Goal: Task Accomplishment & Management: Use online tool/utility

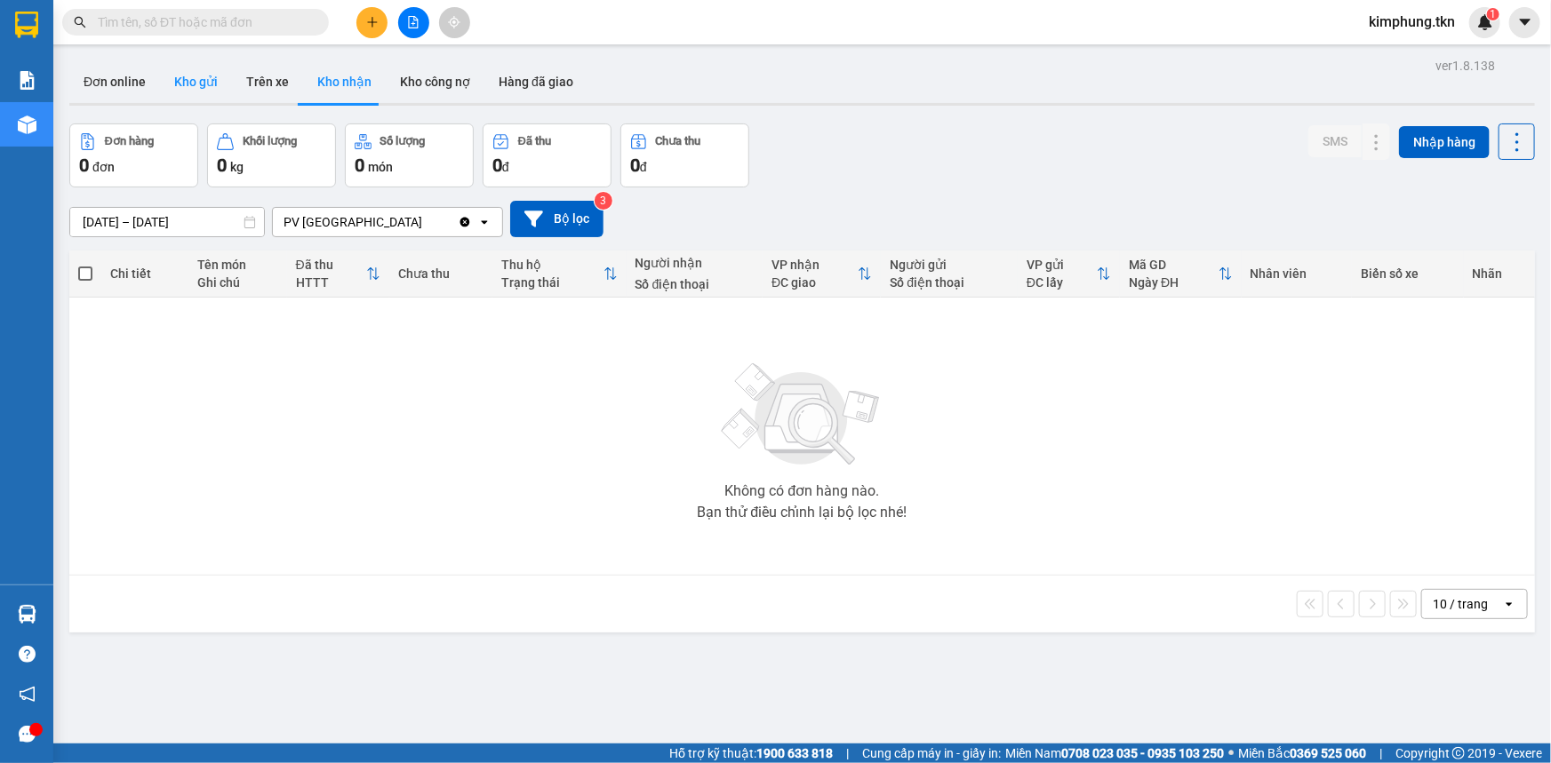
click at [207, 75] on button "Kho gửi" at bounding box center [196, 81] width 72 height 43
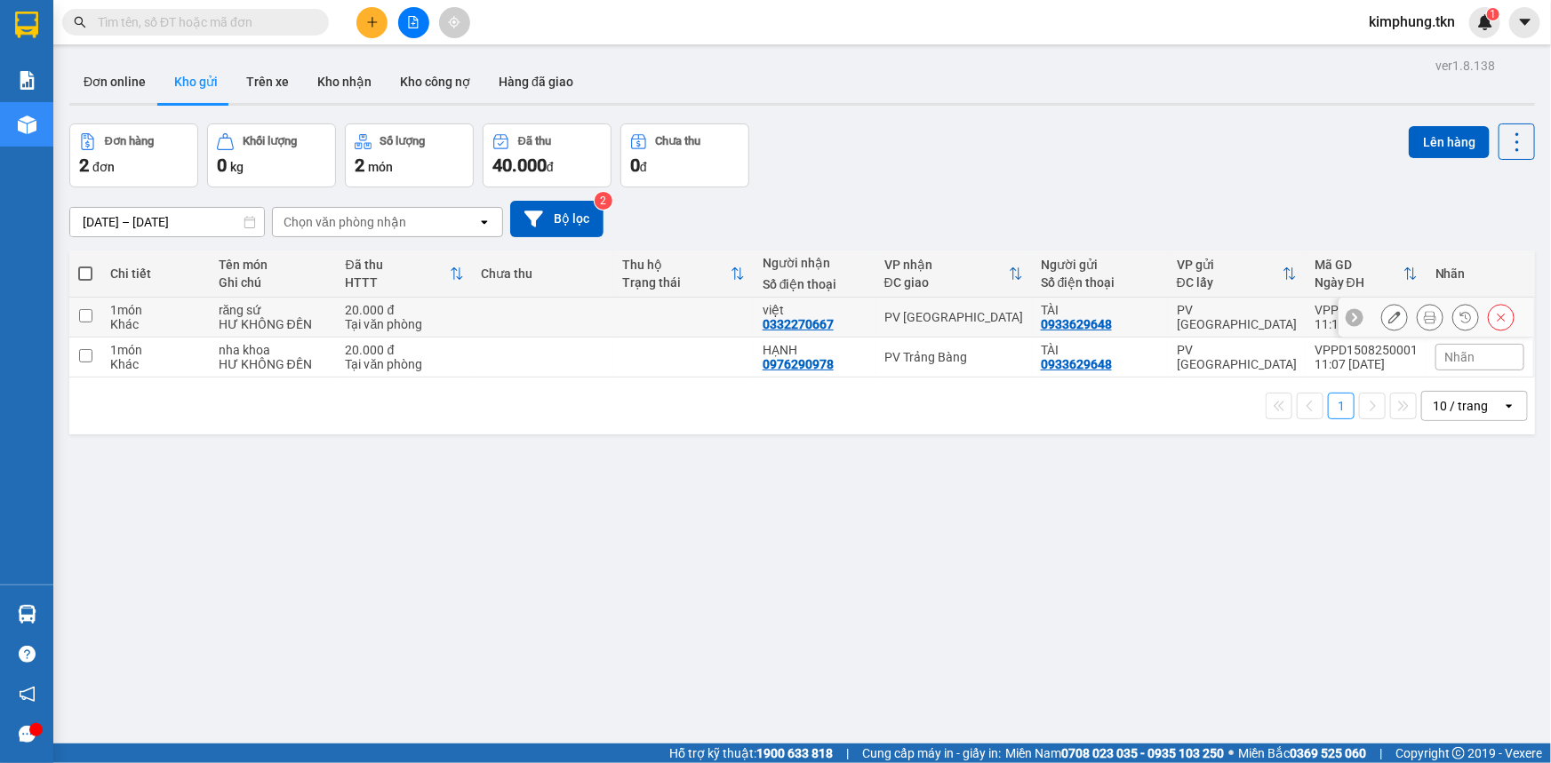
click at [85, 320] on input "checkbox" at bounding box center [85, 315] width 13 height 13
checkbox input "true"
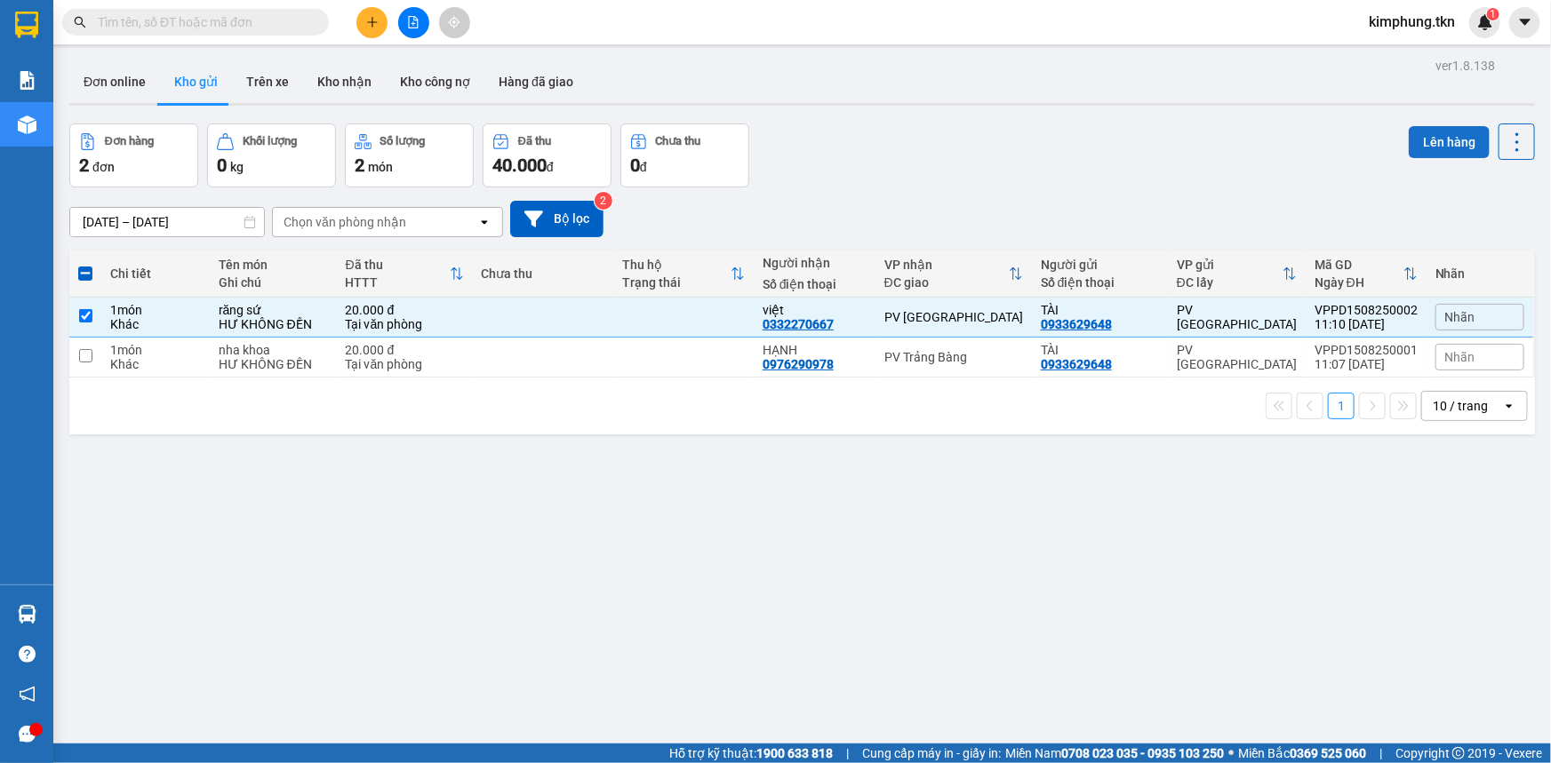
click at [1452, 129] on button "Lên hàng" at bounding box center [1449, 142] width 81 height 32
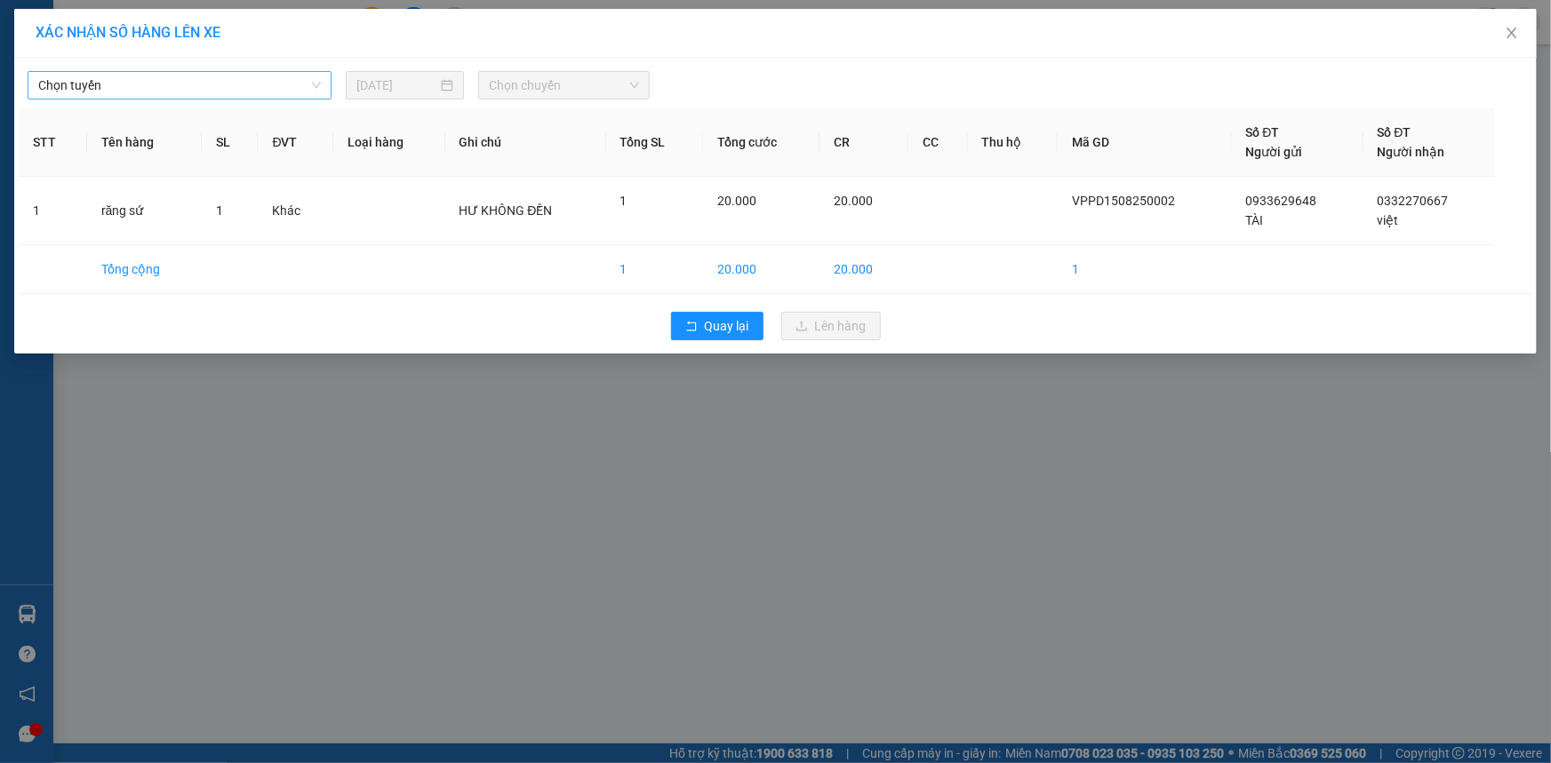
click at [226, 76] on span "Chọn tuyến" at bounding box center [179, 85] width 283 height 27
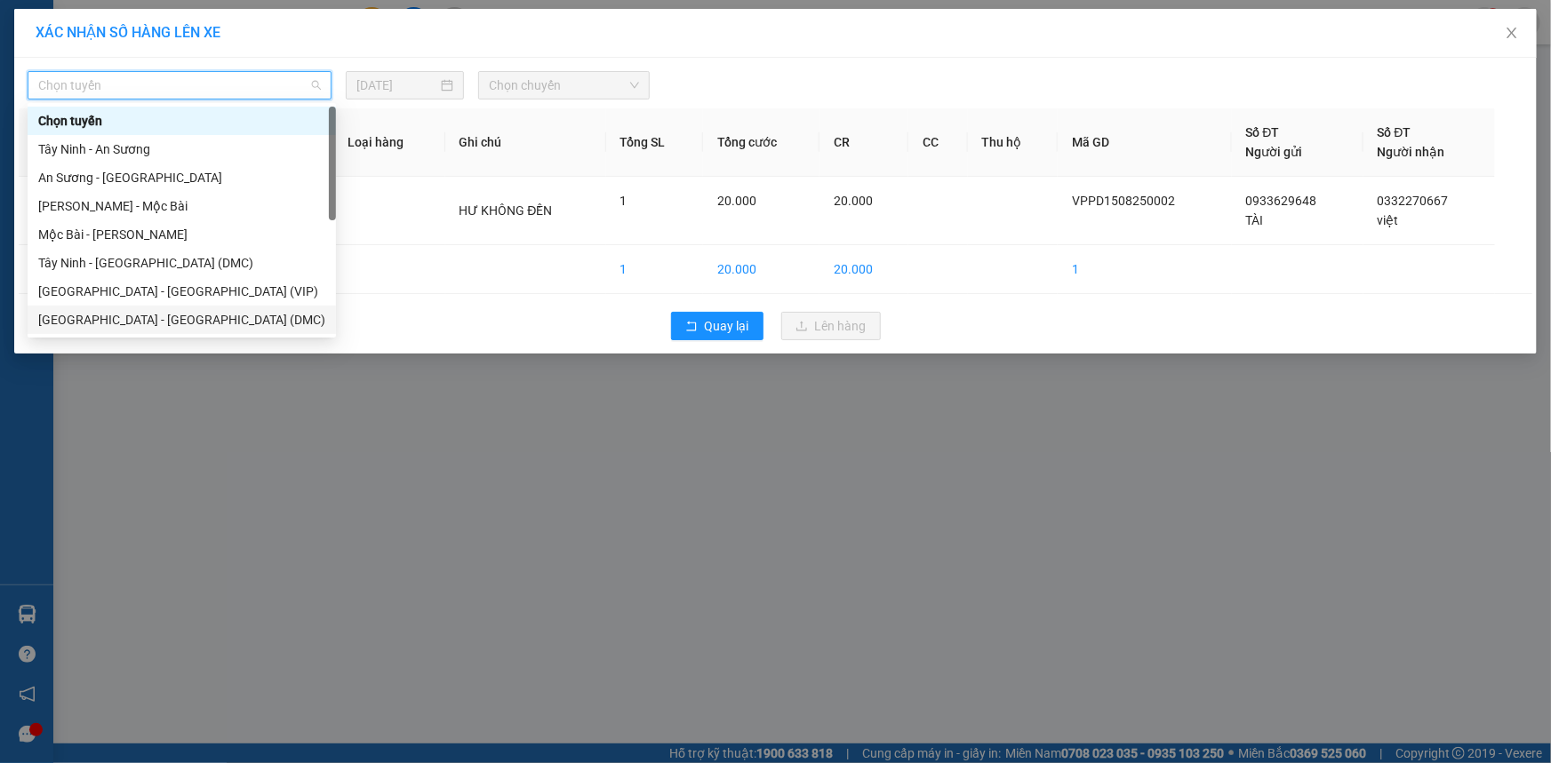
click at [158, 312] on div "[GEOGRAPHIC_DATA] - [GEOGRAPHIC_DATA] (DMC)" at bounding box center [181, 320] width 287 height 20
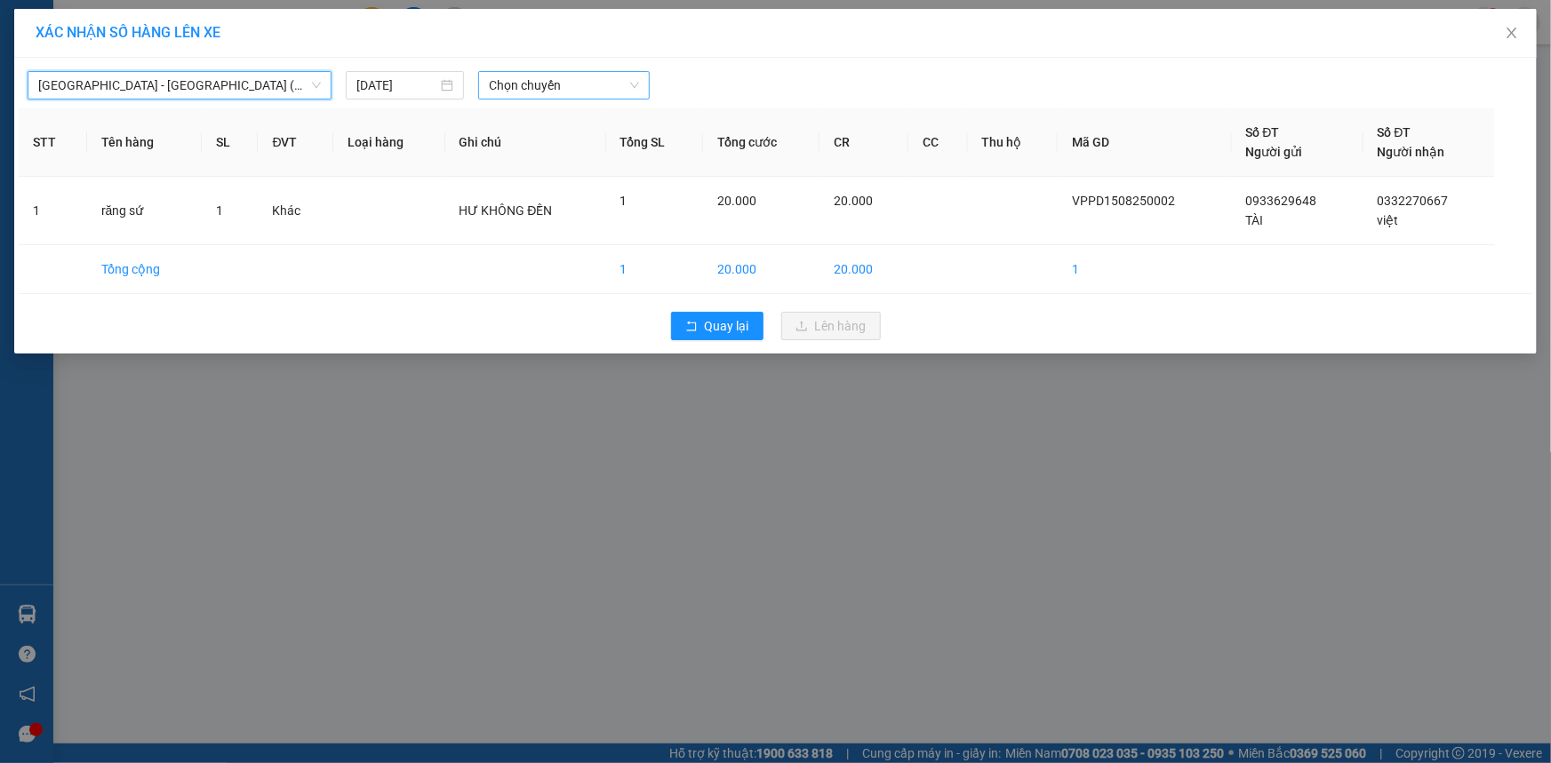
click at [578, 83] on span "Chọn chuyến" at bounding box center [564, 85] width 150 height 27
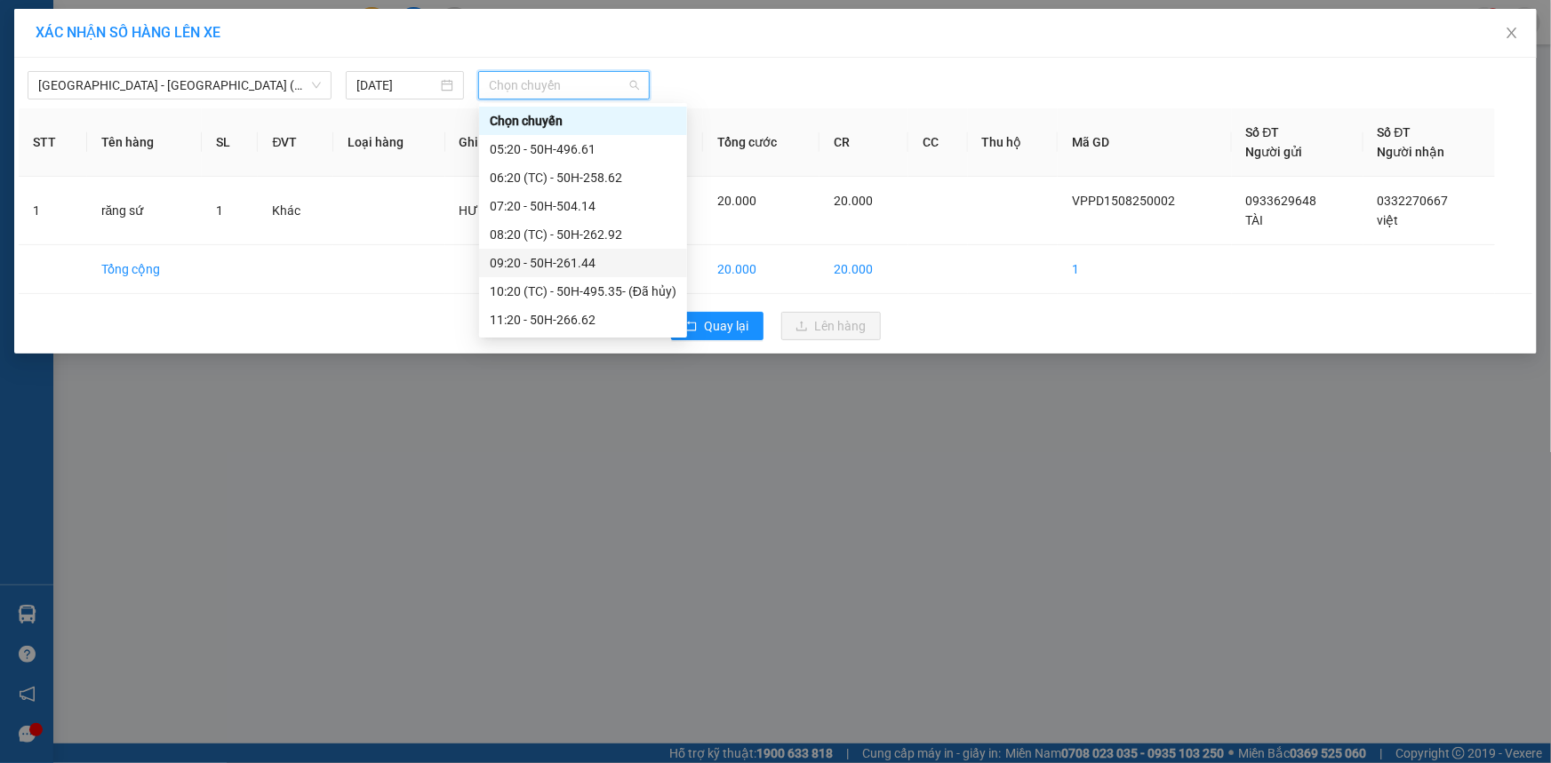
click at [582, 268] on div "09:20 - 50H-261.44" at bounding box center [583, 263] width 187 height 20
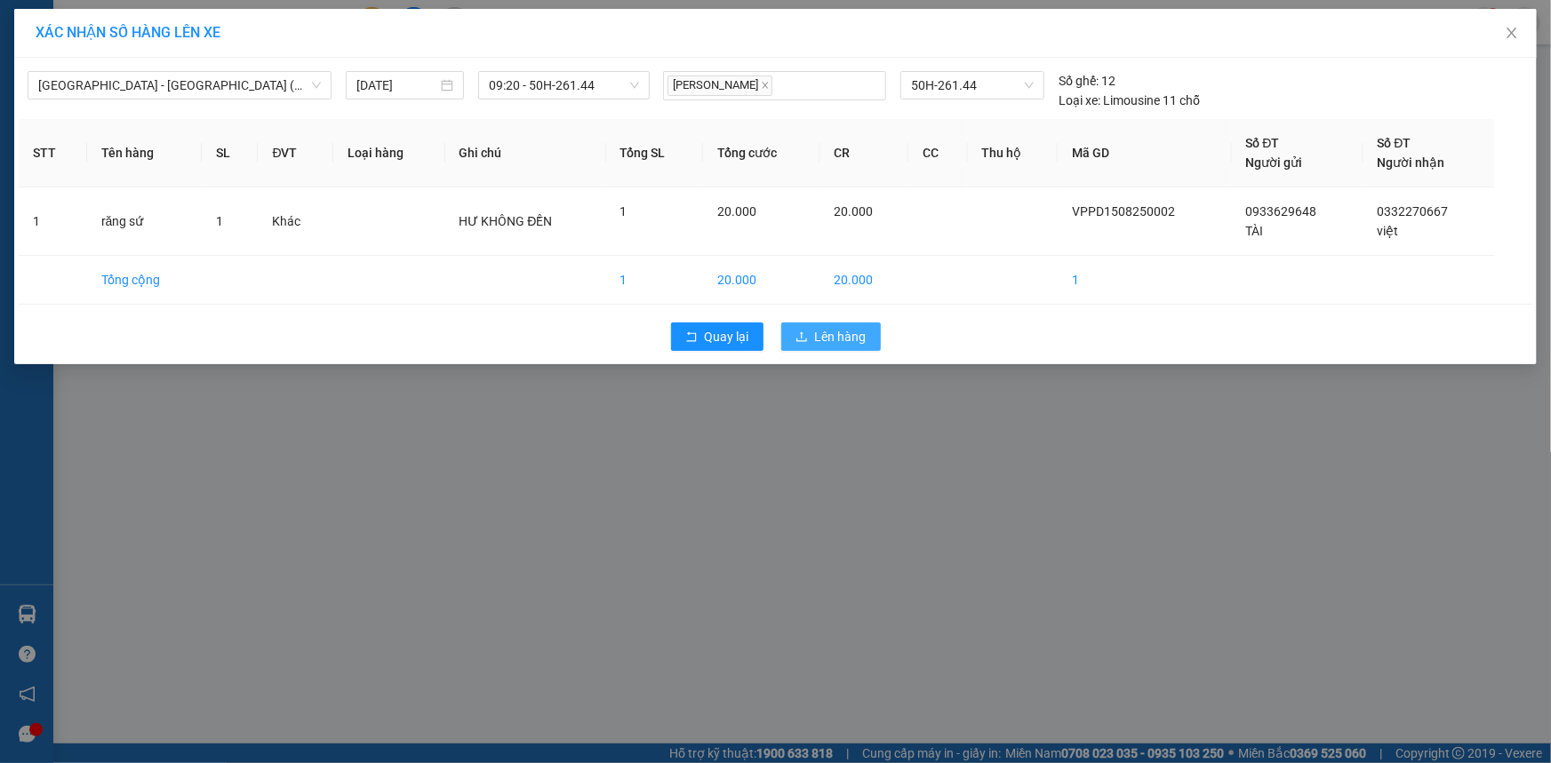
click at [848, 347] on button "Lên hàng" at bounding box center [831, 337] width 100 height 28
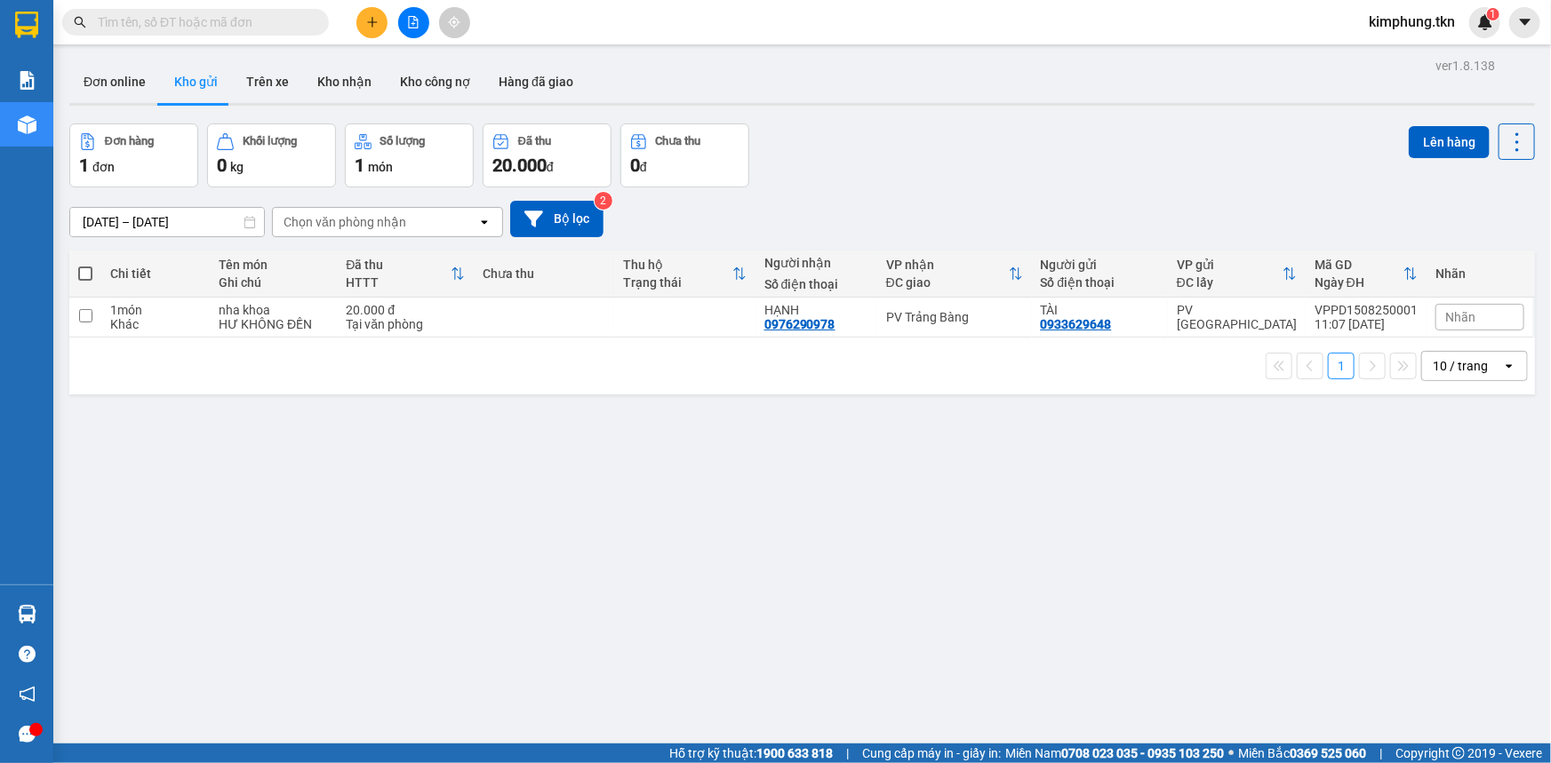
click at [112, 28] on input "text" at bounding box center [203, 22] width 210 height 20
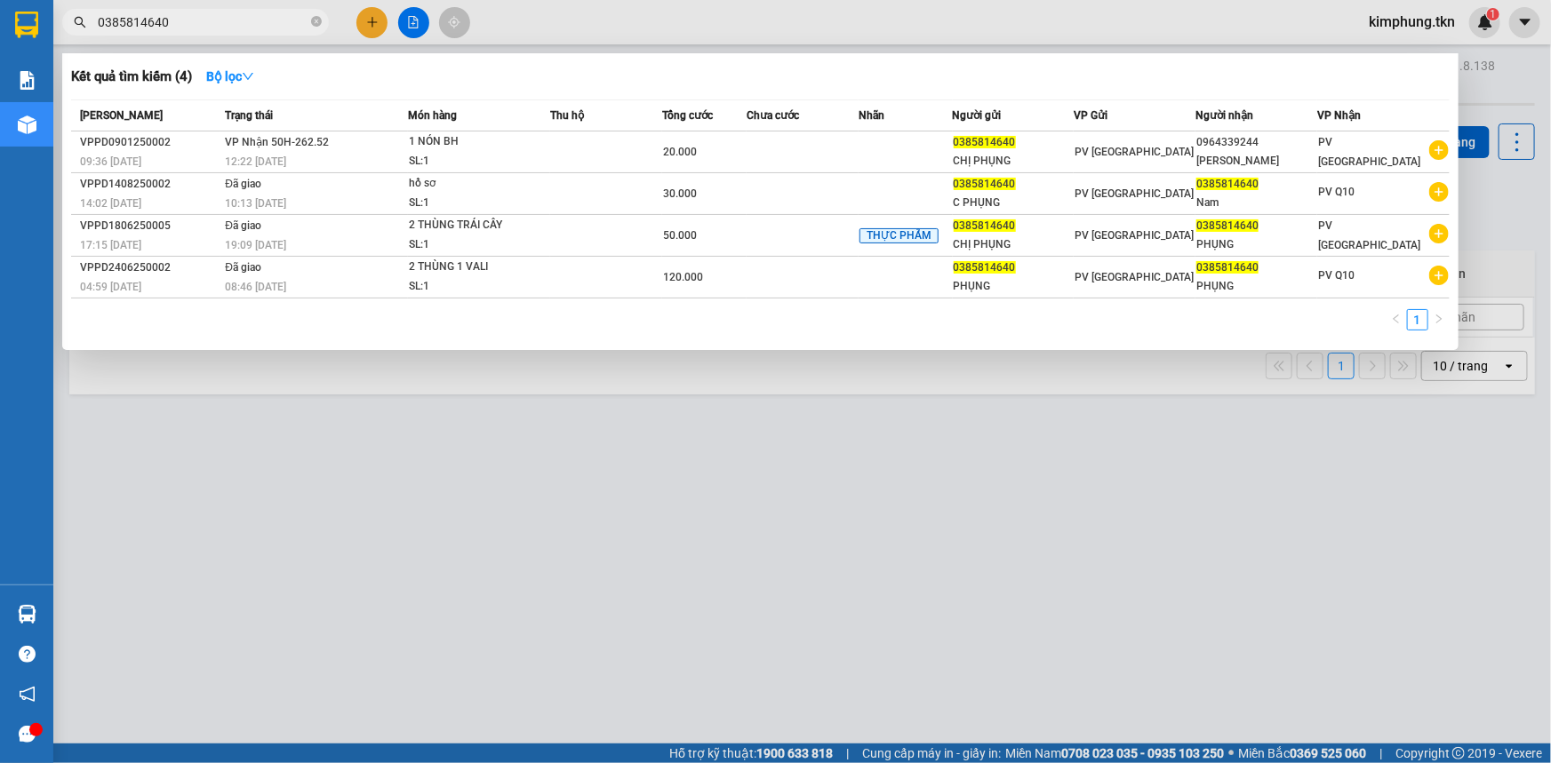
type input "0385814640"
click at [750, 491] on div at bounding box center [775, 381] width 1551 height 763
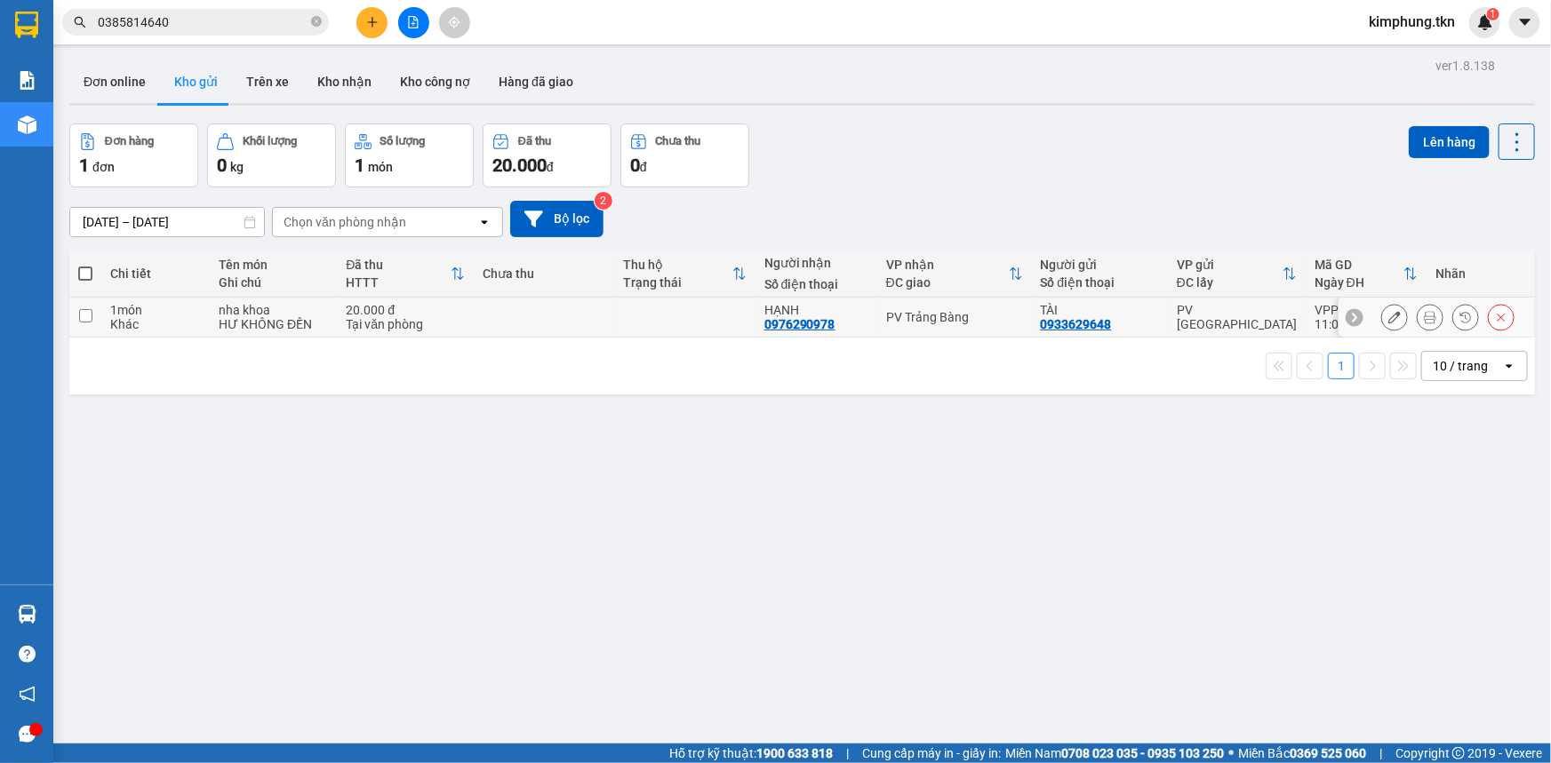
click at [91, 310] on input "checkbox" at bounding box center [85, 315] width 13 height 13
checkbox input "true"
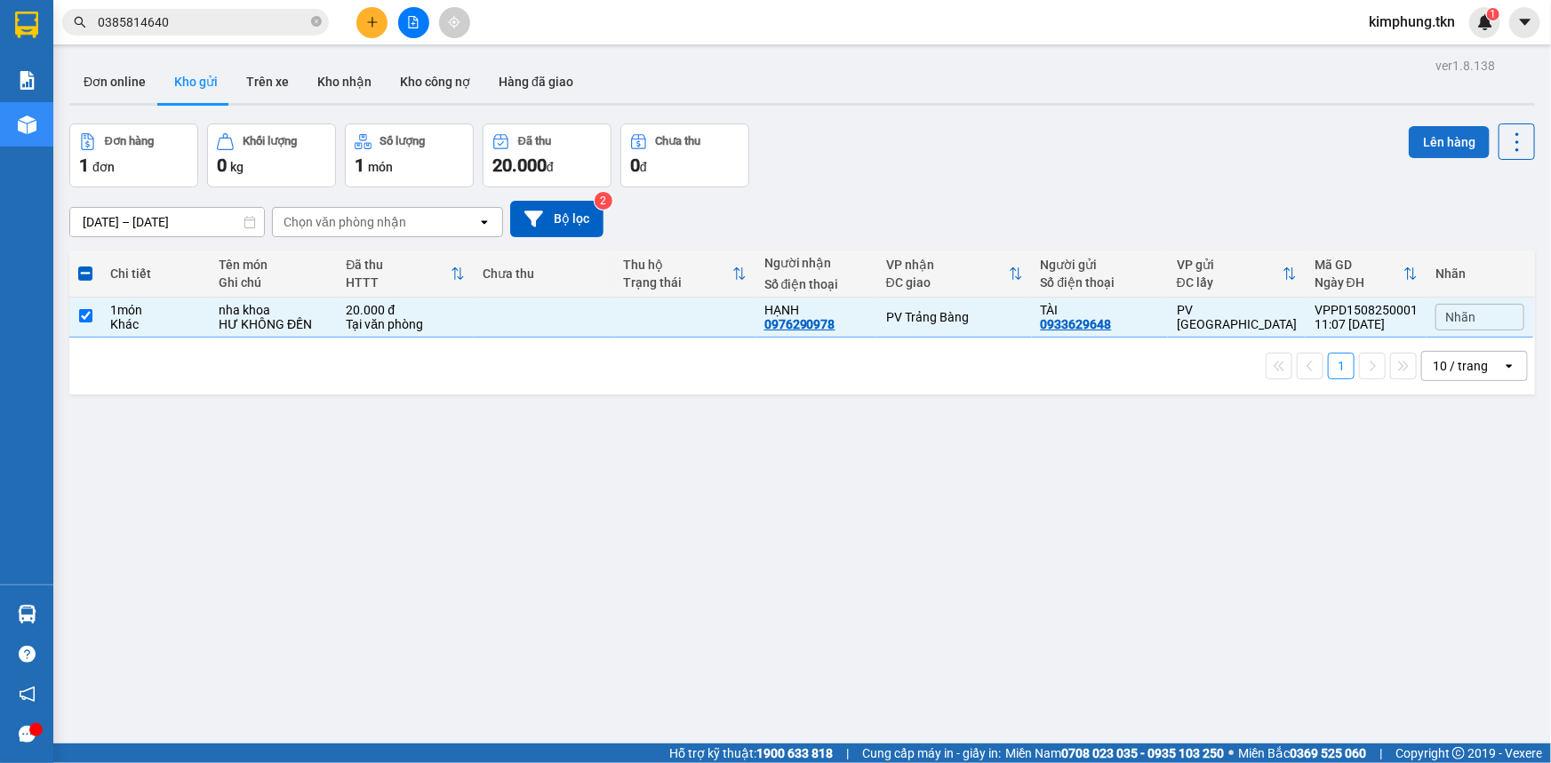
click at [1431, 135] on button "Lên hàng" at bounding box center [1449, 142] width 81 height 32
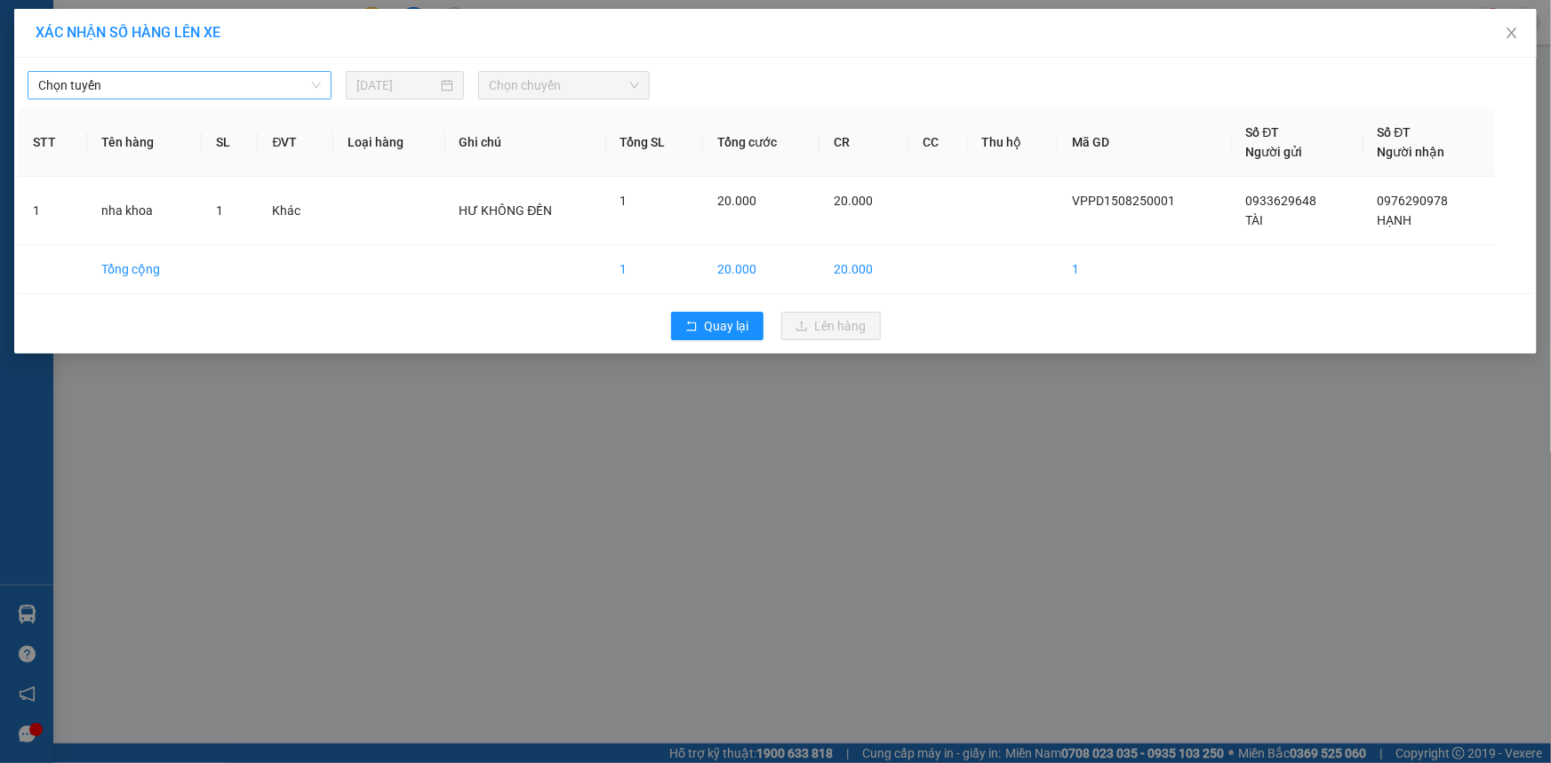
click at [131, 82] on span "Chọn tuyến" at bounding box center [179, 85] width 283 height 27
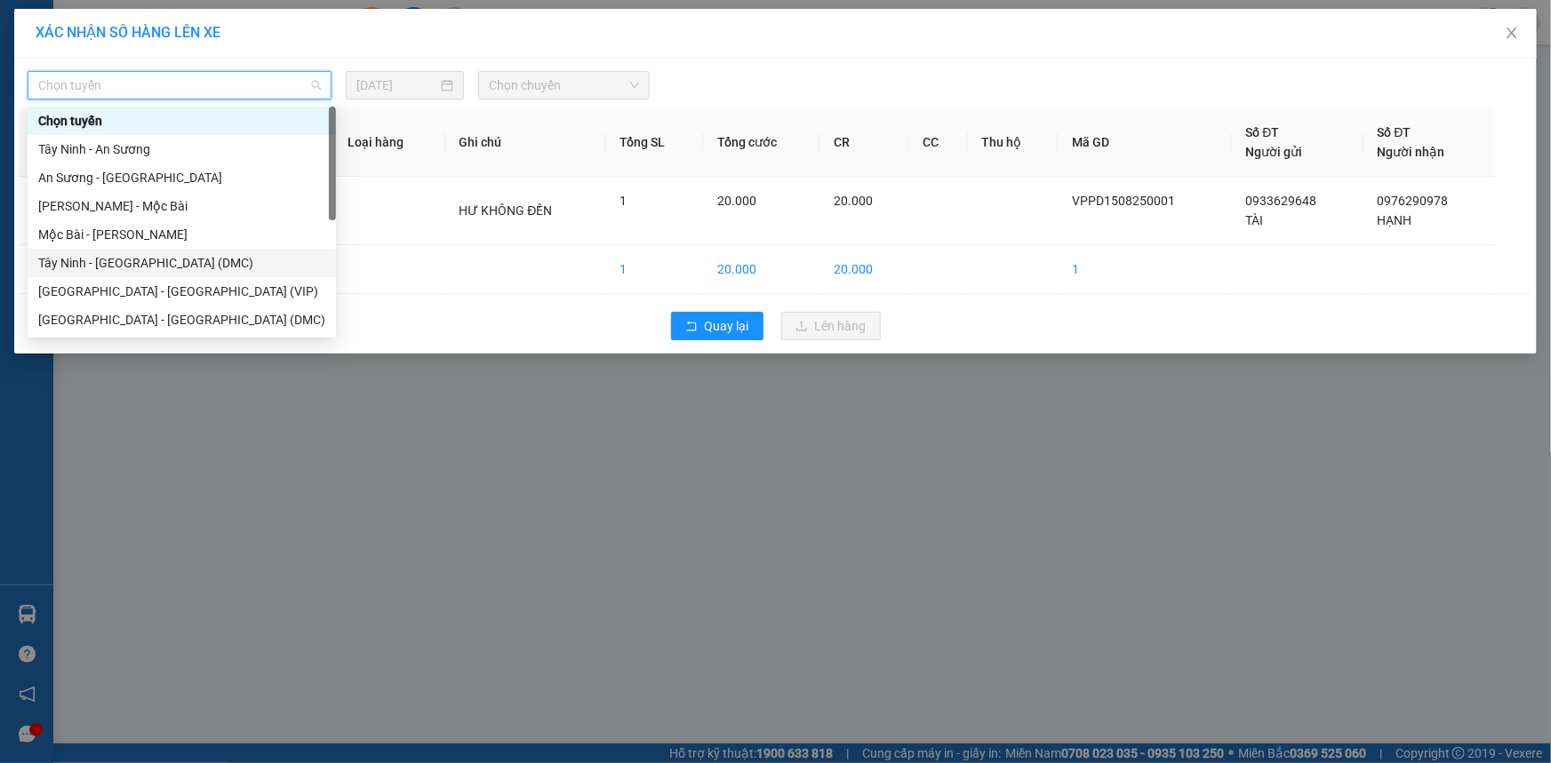
click at [122, 268] on div "Tây Ninh - [GEOGRAPHIC_DATA] (DMC)" at bounding box center [181, 263] width 287 height 20
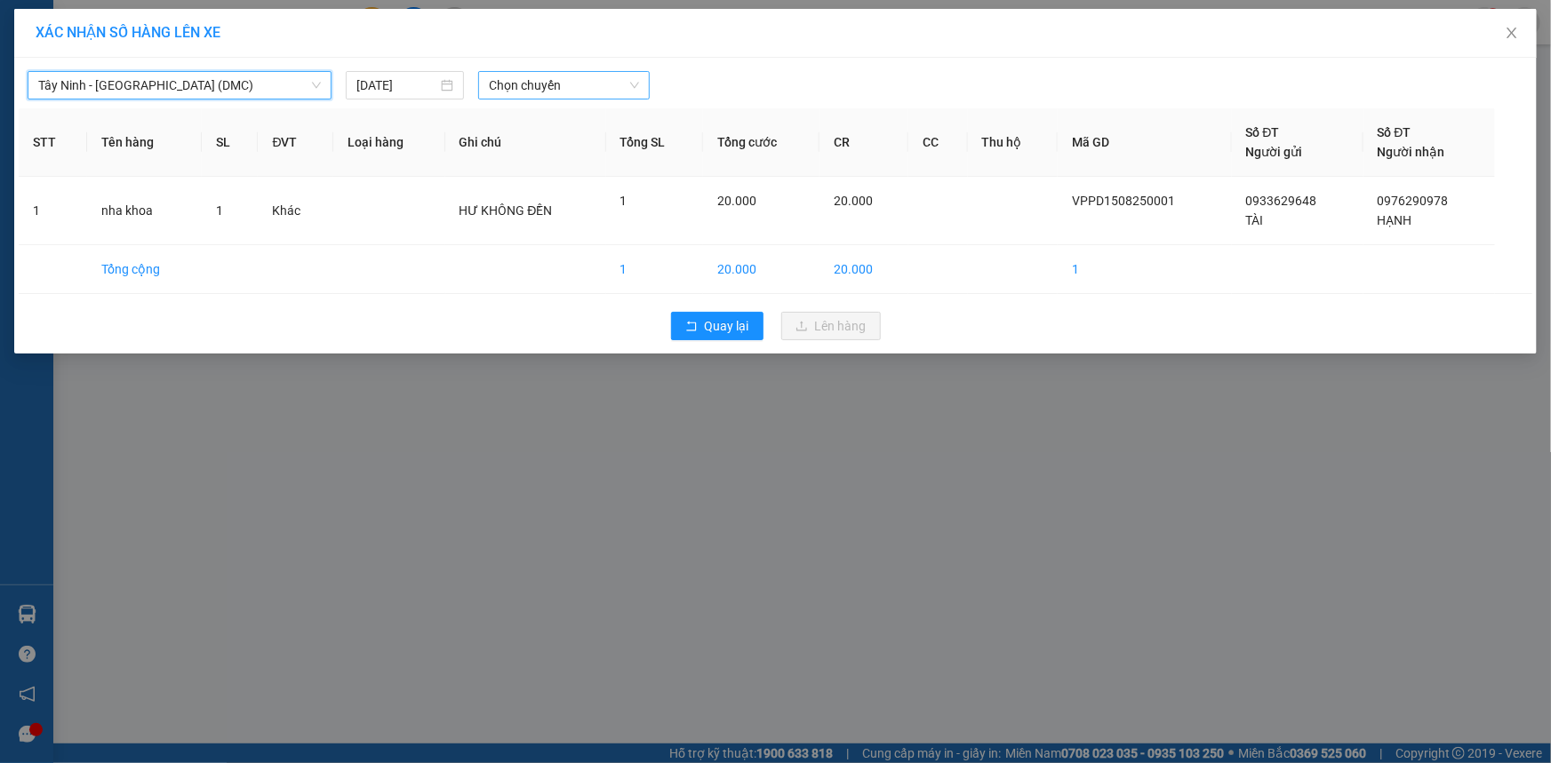
click at [561, 81] on span "Chọn chuyến" at bounding box center [564, 85] width 150 height 27
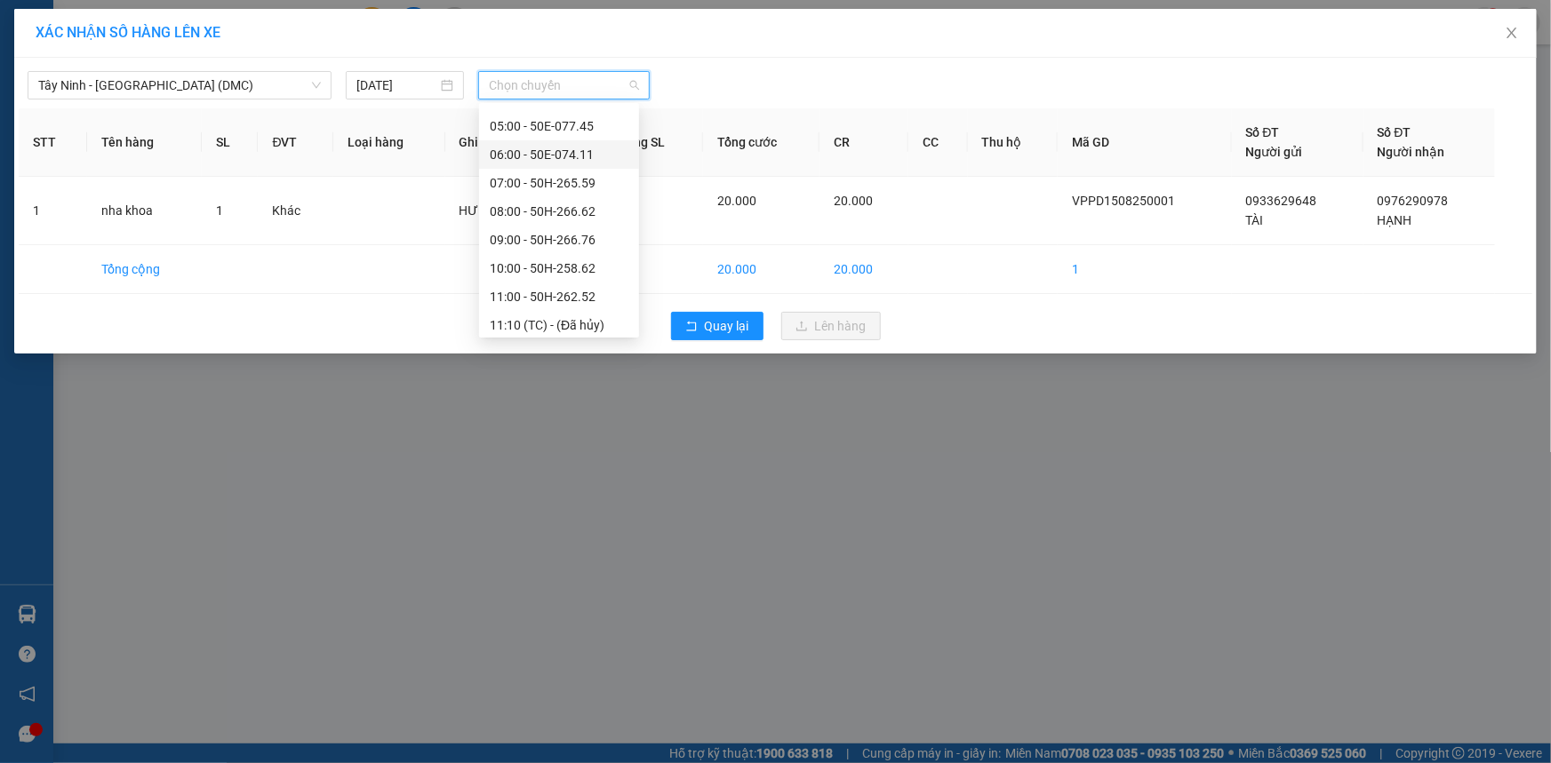
scroll to position [161, 0]
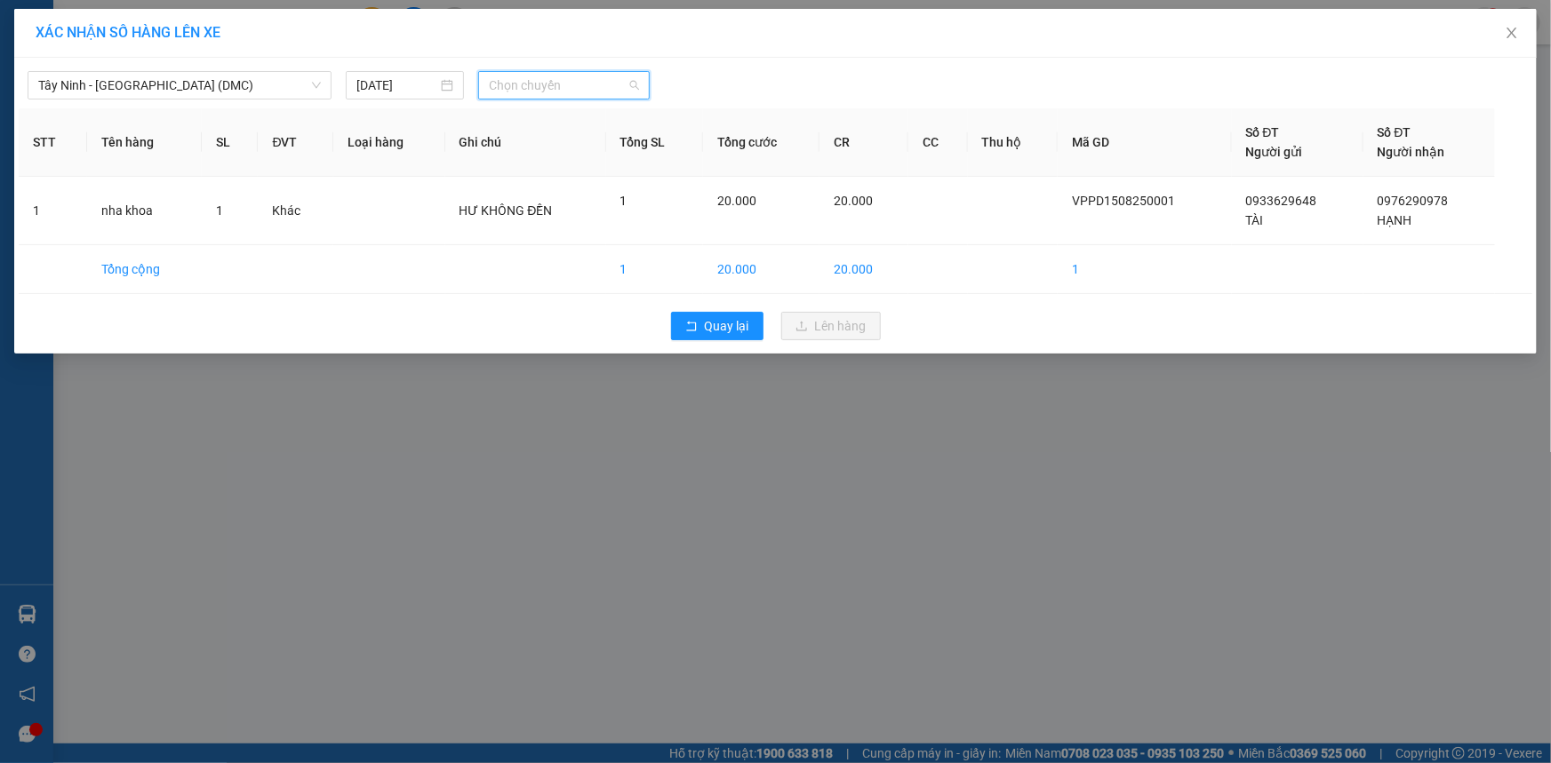
click at [571, 87] on span "Chọn chuyến" at bounding box center [564, 85] width 150 height 27
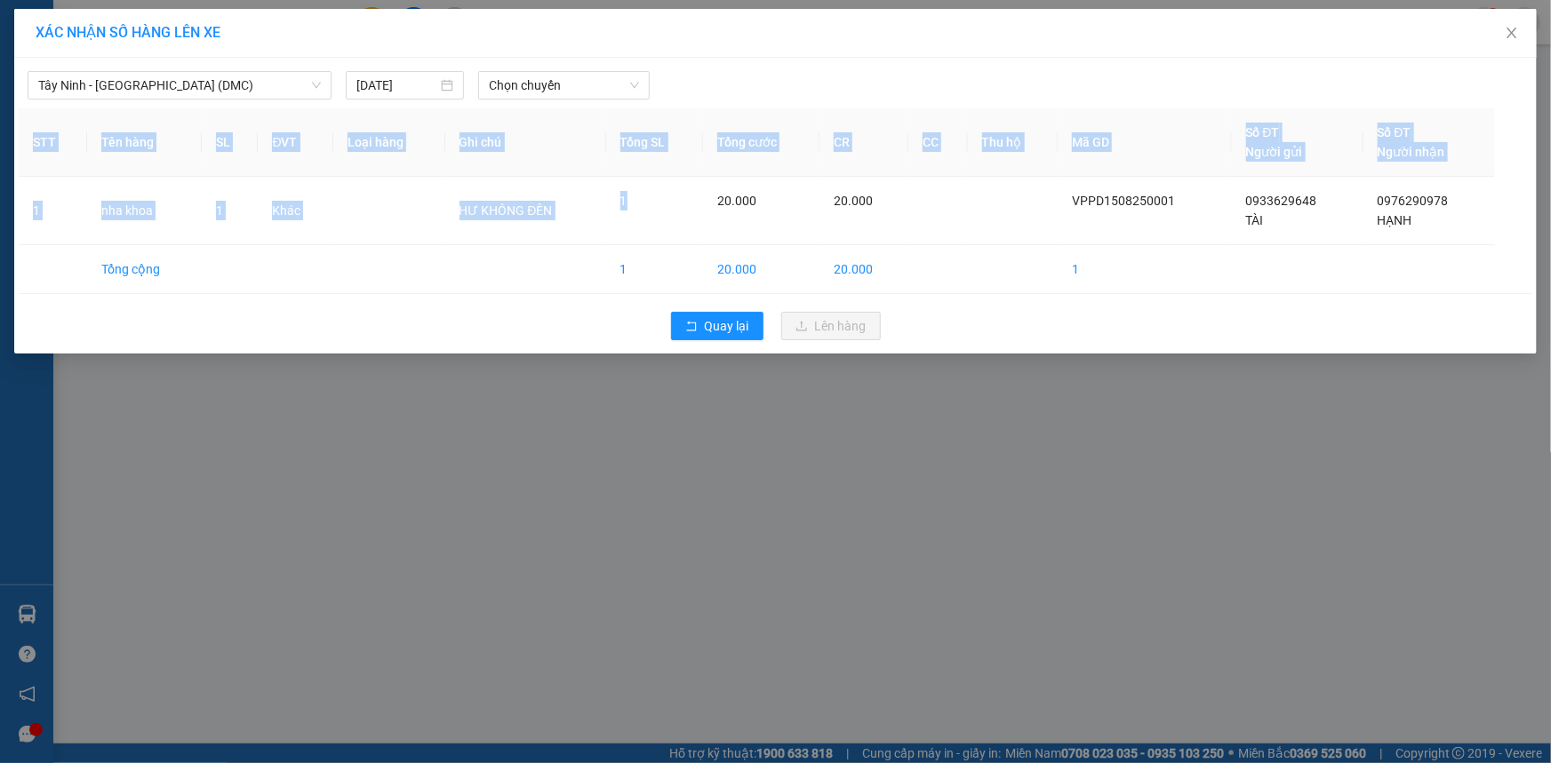
drag, startPoint x: 654, startPoint y: 185, endPoint x: 657, endPoint y: 312, distance: 127.1
click at [657, 312] on div "Tây Ninh - [GEOGRAPHIC_DATA] (DMC) [DATE] Chọn chuyến STT Tên hàng SL ĐVT Loại …" at bounding box center [775, 206] width 1523 height 296
click at [558, 85] on span "Chọn chuyến" at bounding box center [564, 85] width 150 height 27
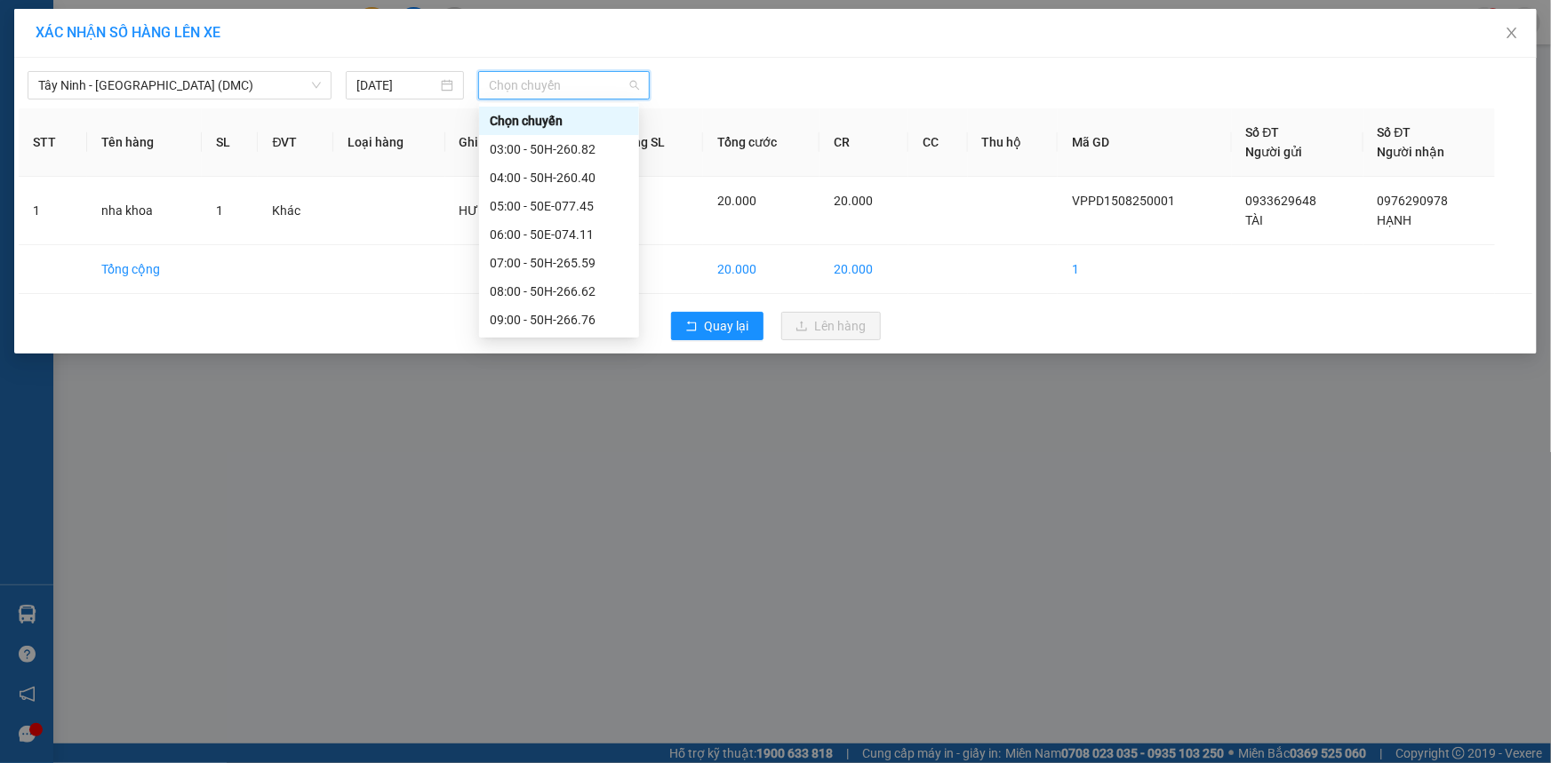
click at [640, 86] on div "Chọn chuyến" at bounding box center [564, 85] width 172 height 28
click at [632, 76] on span "Chọn chuyến" at bounding box center [564, 85] width 150 height 27
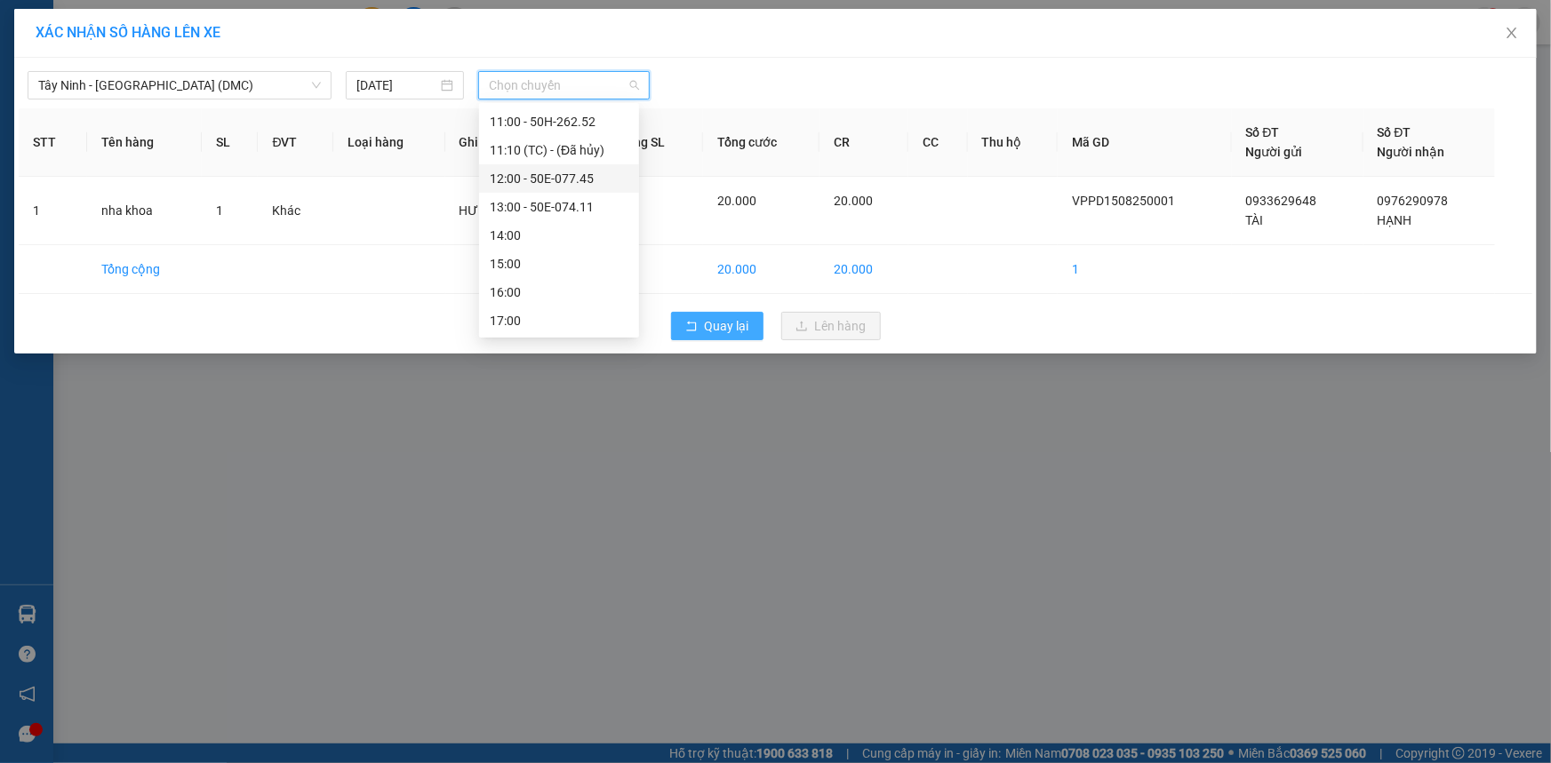
click at [691, 335] on button "Quay lại" at bounding box center [717, 326] width 92 height 28
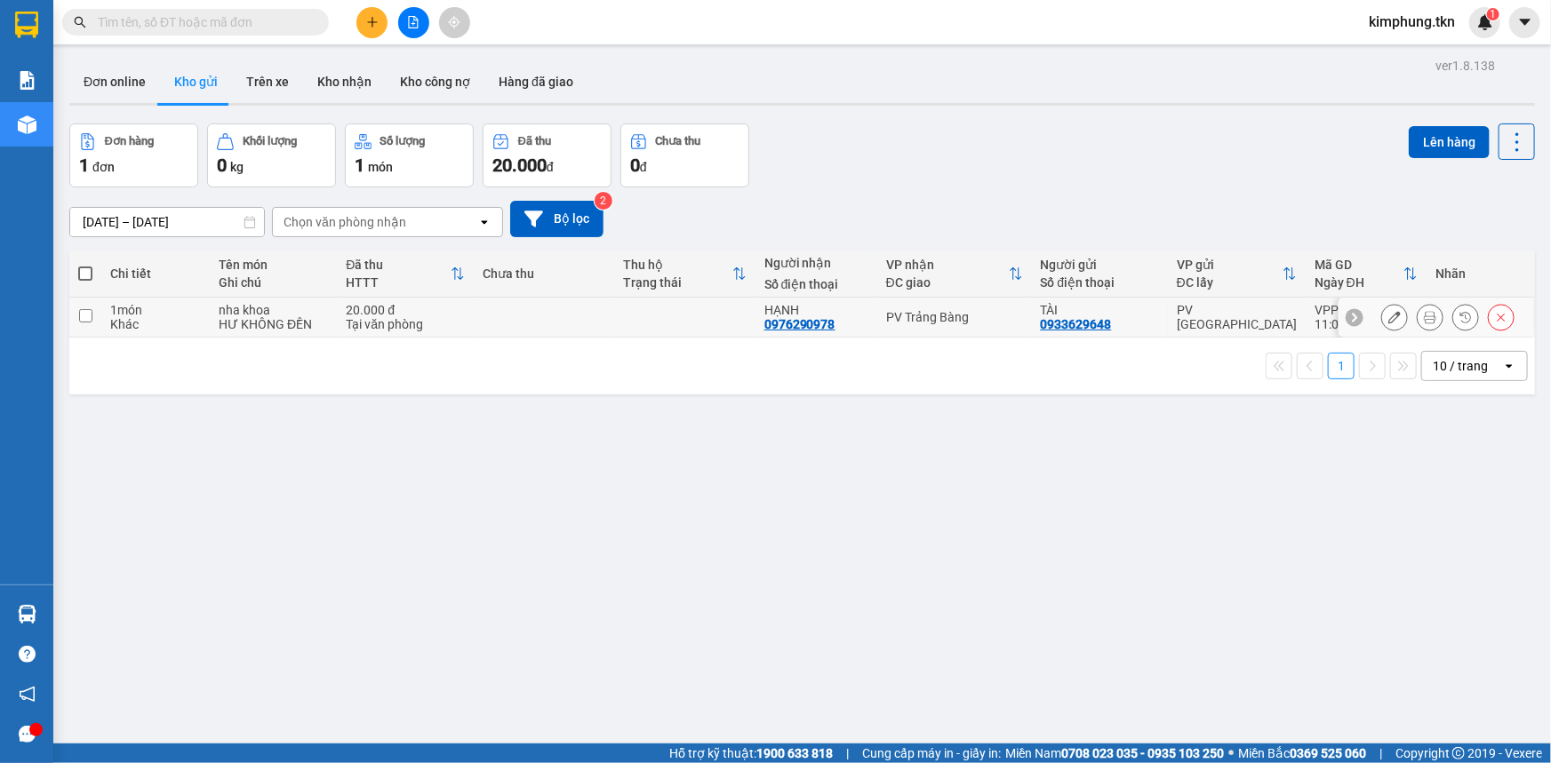
drag, startPoint x: 80, startPoint y: 308, endPoint x: 420, endPoint y: 249, distance: 345.6
click at [80, 308] on td at bounding box center [85, 318] width 32 height 40
checkbox input "true"
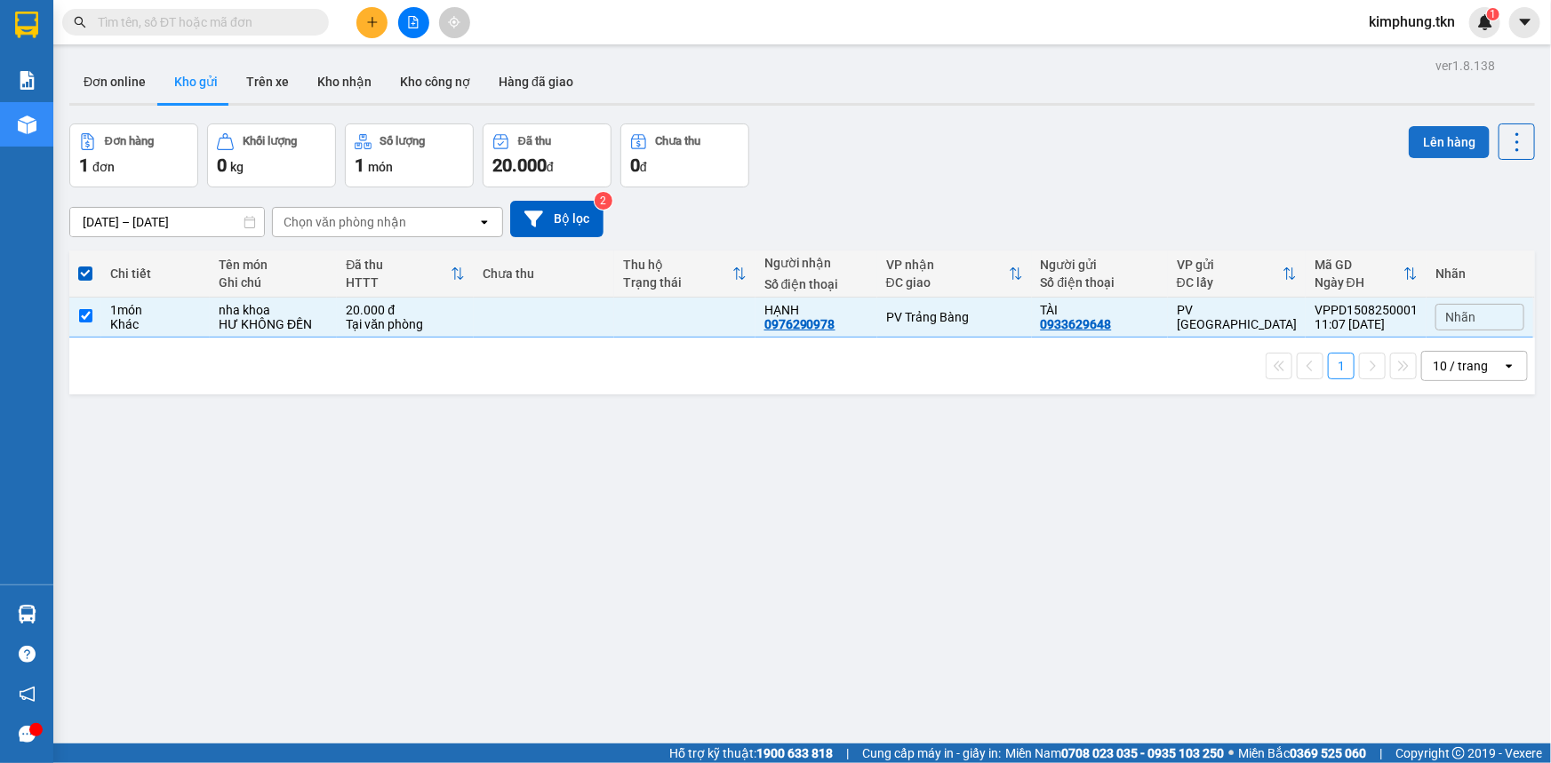
click at [1416, 134] on button "Lên hàng" at bounding box center [1449, 142] width 81 height 32
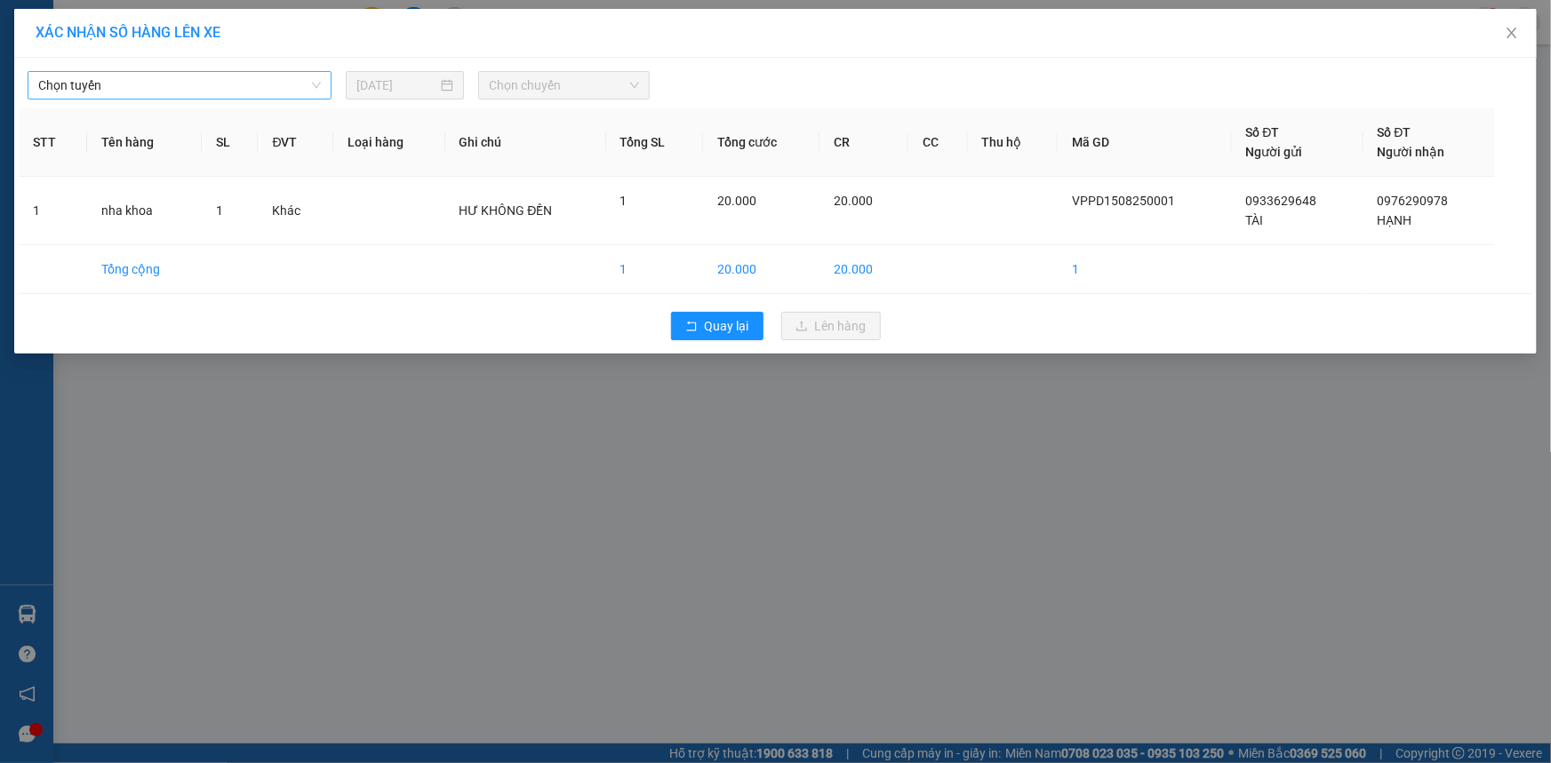
click at [123, 92] on span "Chọn tuyến" at bounding box center [179, 85] width 283 height 27
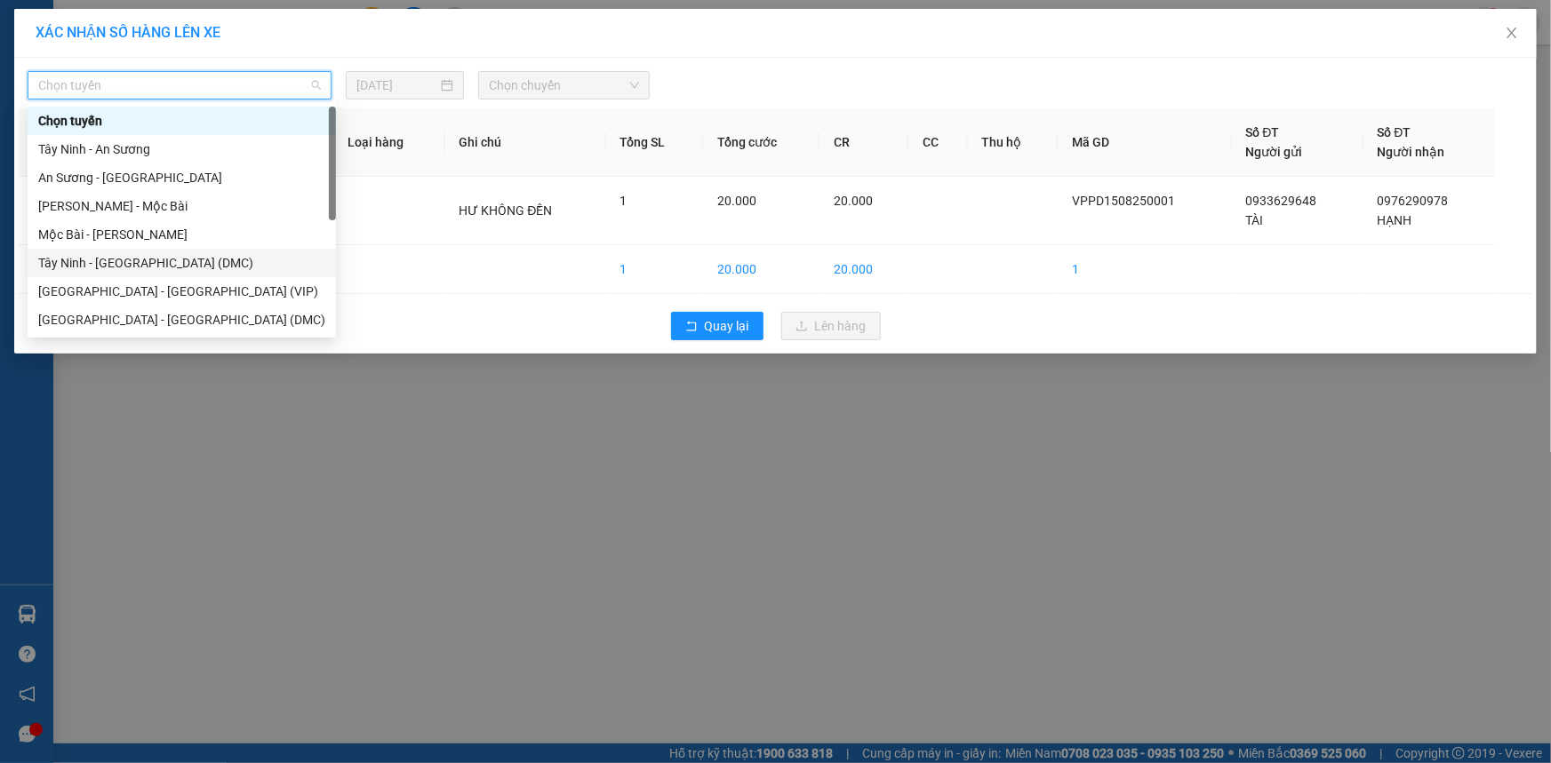
click at [151, 266] on div "Tây Ninh - [GEOGRAPHIC_DATA] (DMC)" at bounding box center [181, 263] width 287 height 20
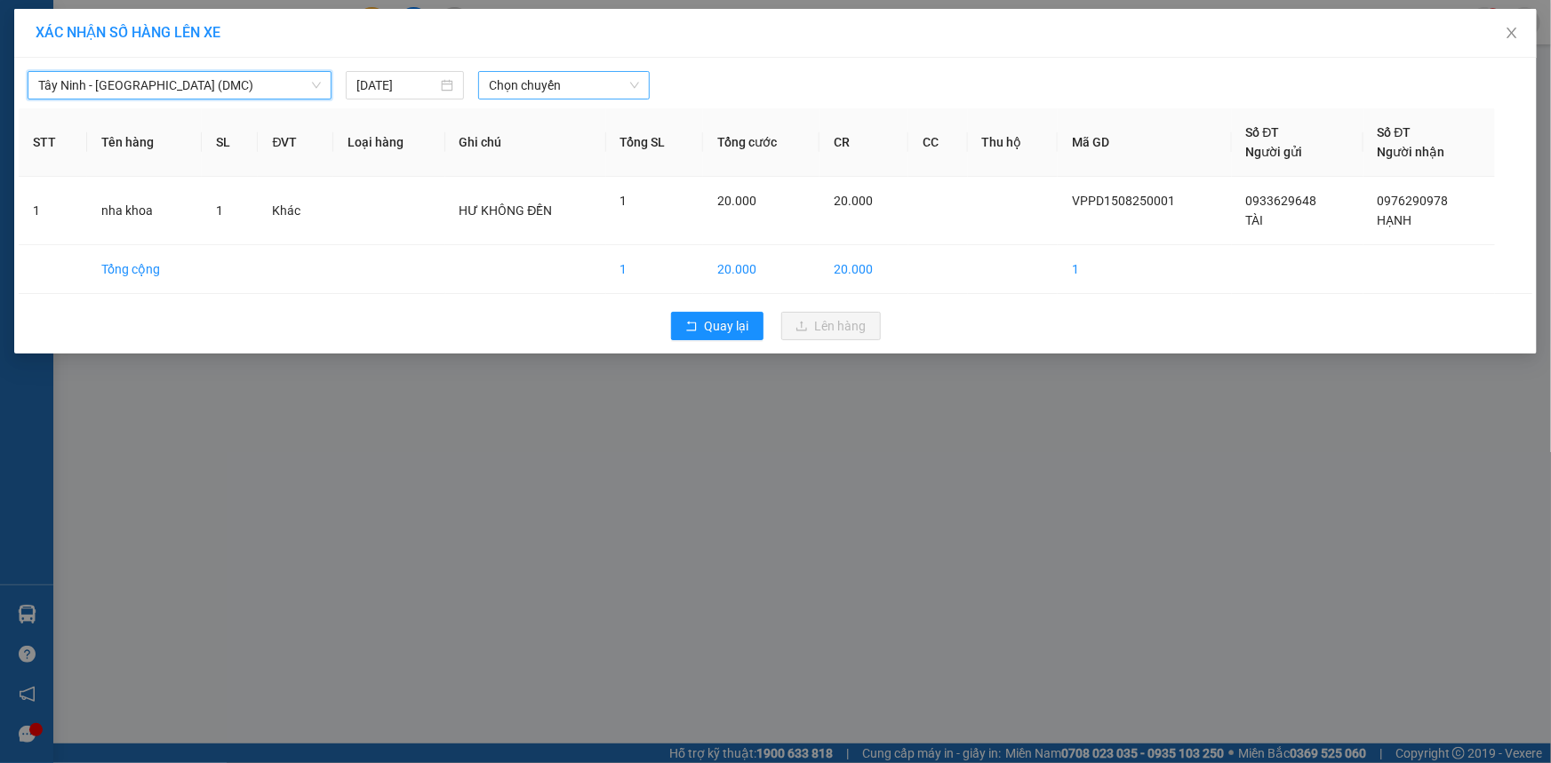
click at [524, 84] on span "Chọn chuyến" at bounding box center [564, 85] width 150 height 27
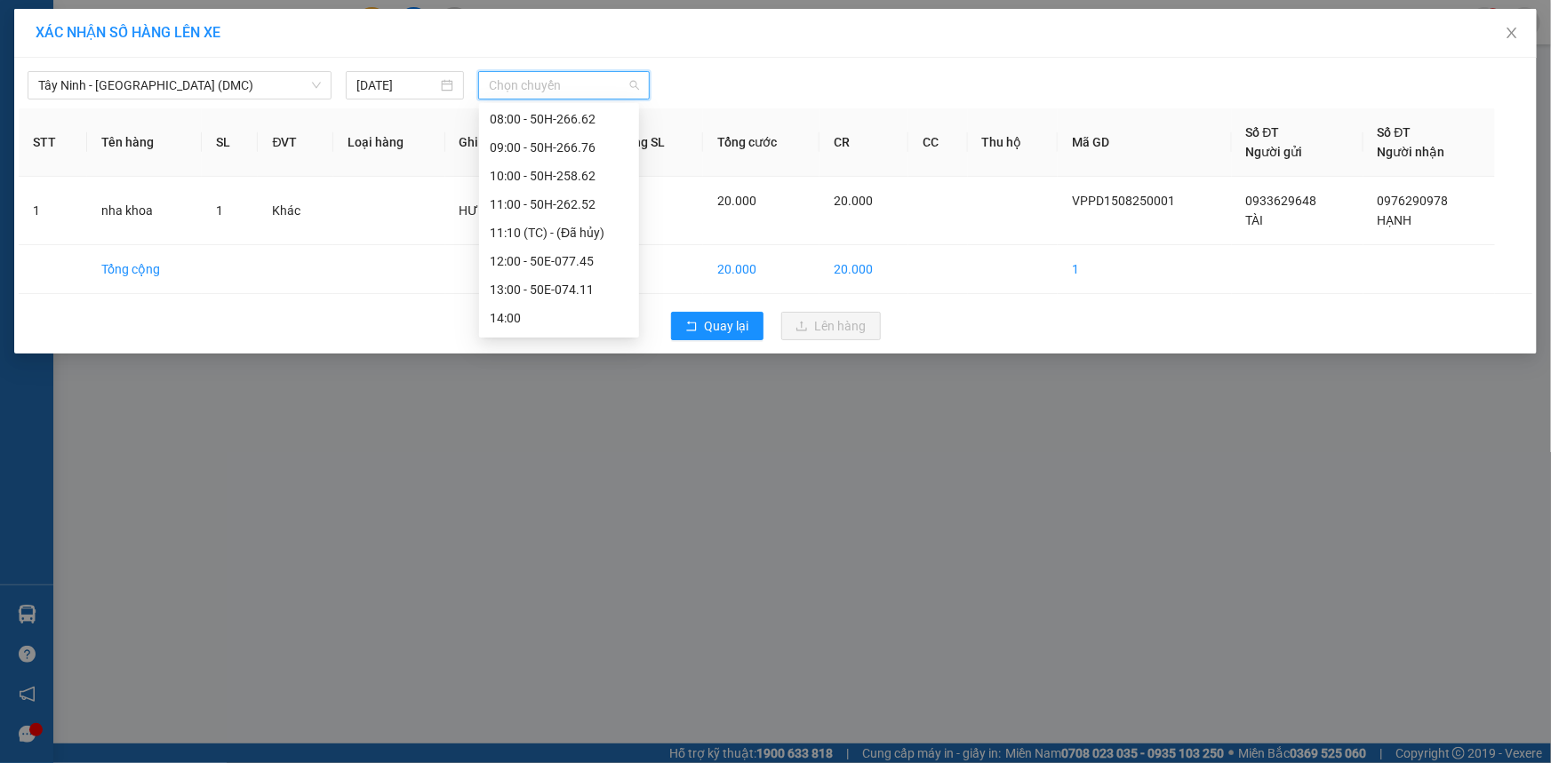
scroll to position [184, 0]
click at [578, 193] on div "11:00 - 50H-262.52" at bounding box center [559, 193] width 139 height 20
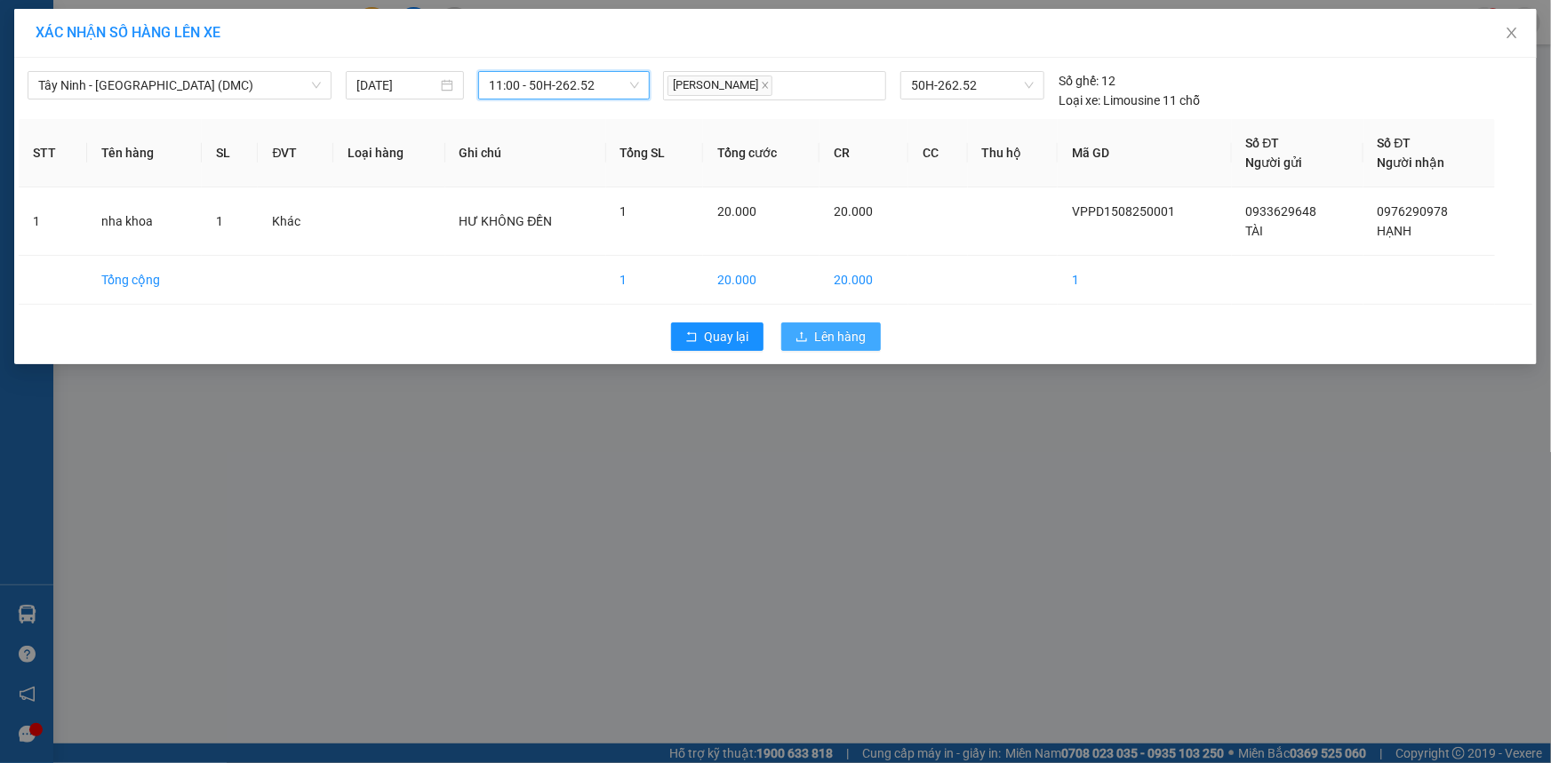
click at [867, 339] on button "Lên hàng" at bounding box center [831, 337] width 100 height 28
